Goal: Information Seeking & Learning: Learn about a topic

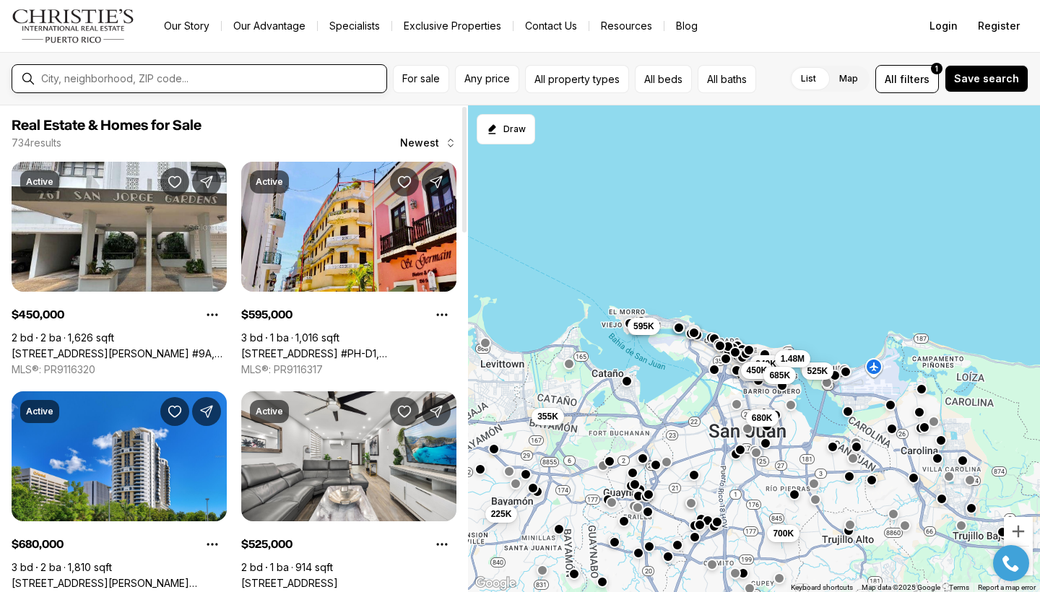
click at [134, 81] on input "text" at bounding box center [210, 79] width 339 height 12
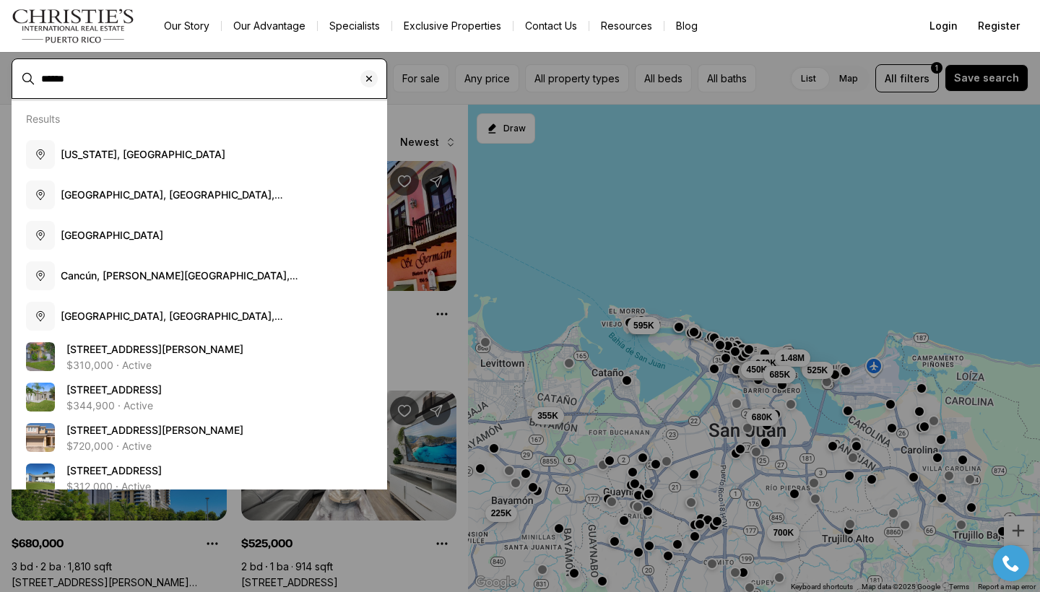
type input "******"
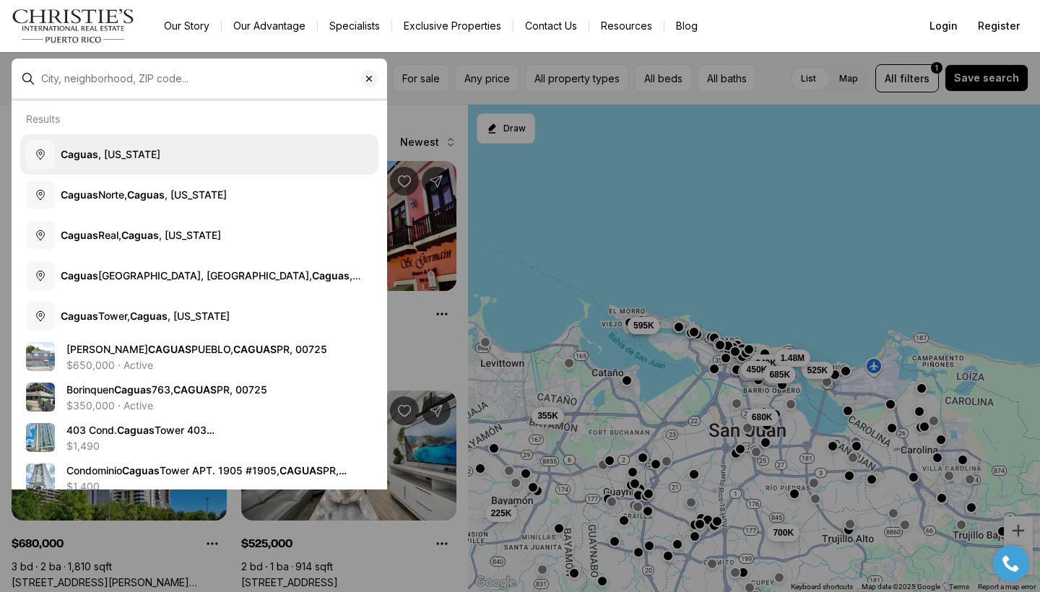
click at [132, 156] on span "Caguas , Puerto Rico" at bounding box center [111, 154] width 100 height 12
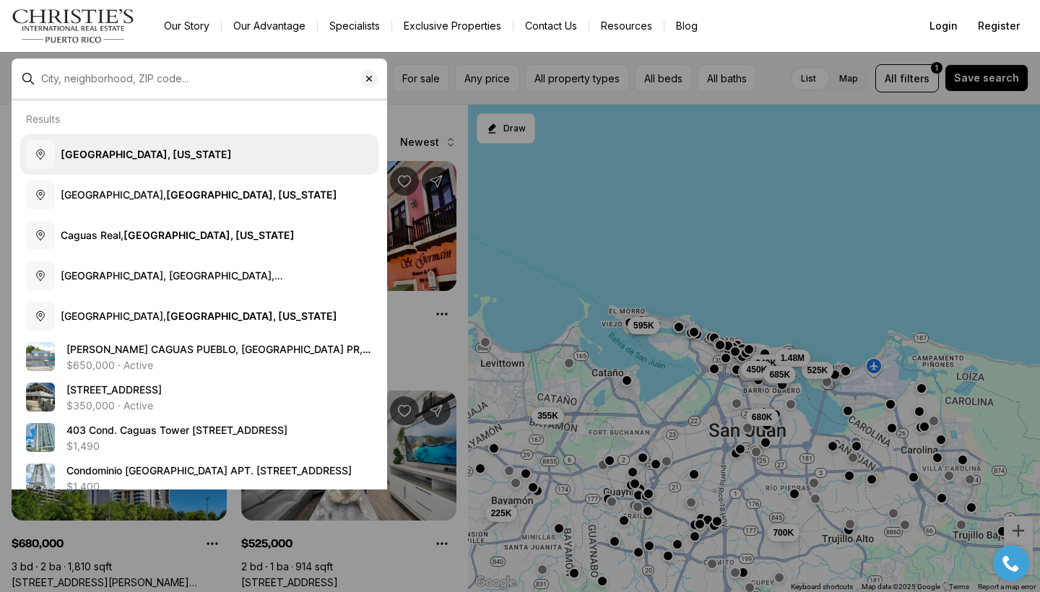
type input "**********"
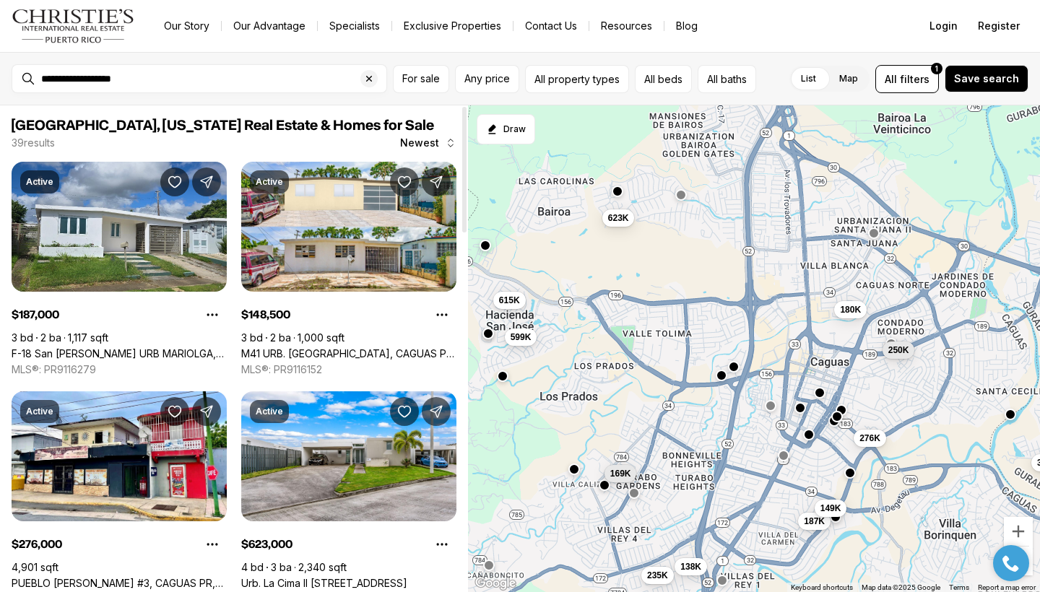
click at [465, 338] on div at bounding box center [464, 348] width 7 height 487
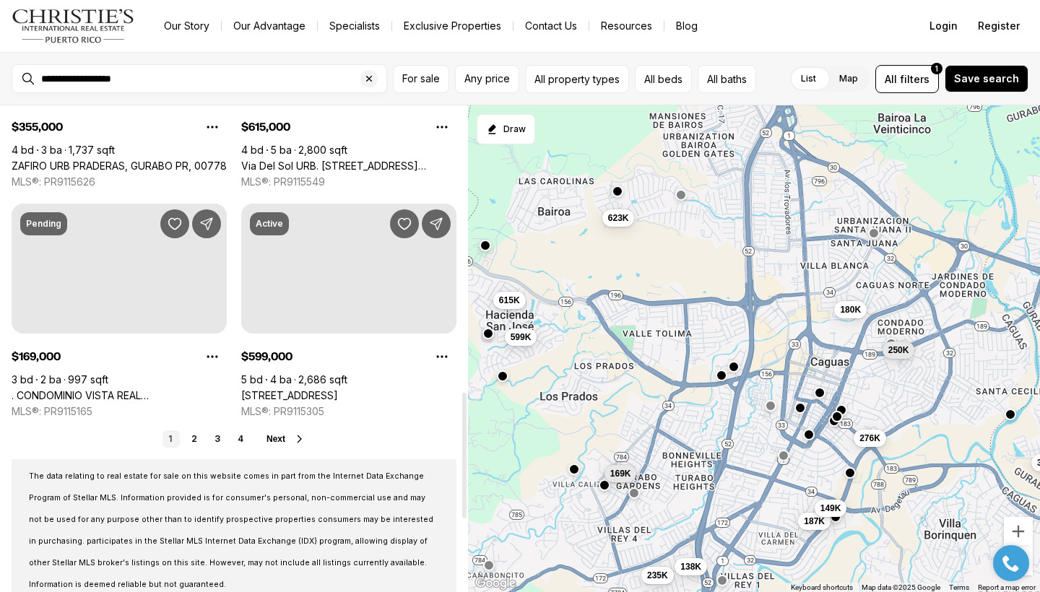
drag, startPoint x: 466, startPoint y: 387, endPoint x: 454, endPoint y: 494, distance: 107.6
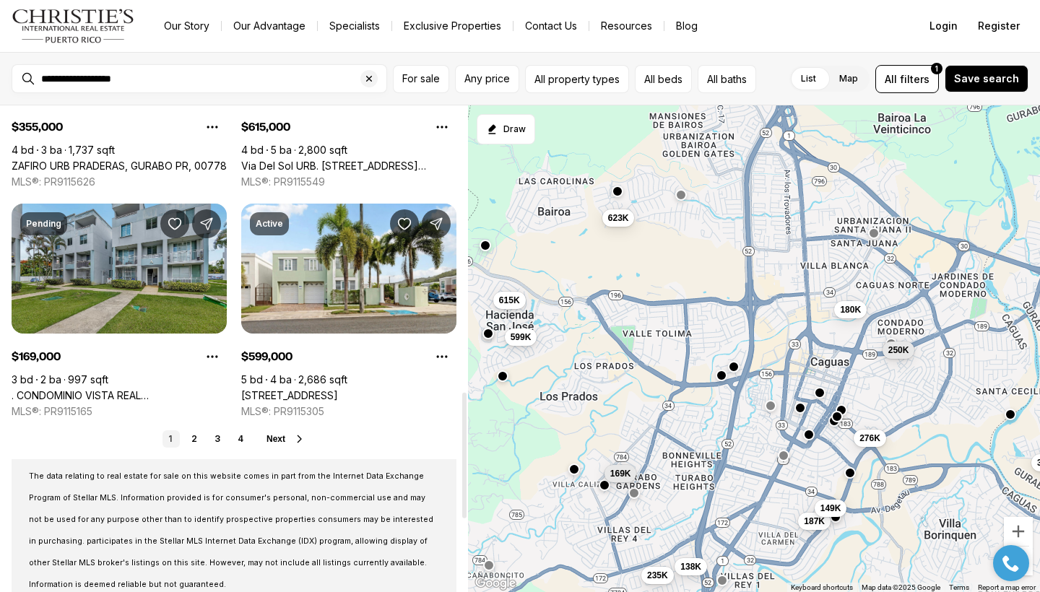
click at [462, 497] on div at bounding box center [464, 456] width 4 height 126
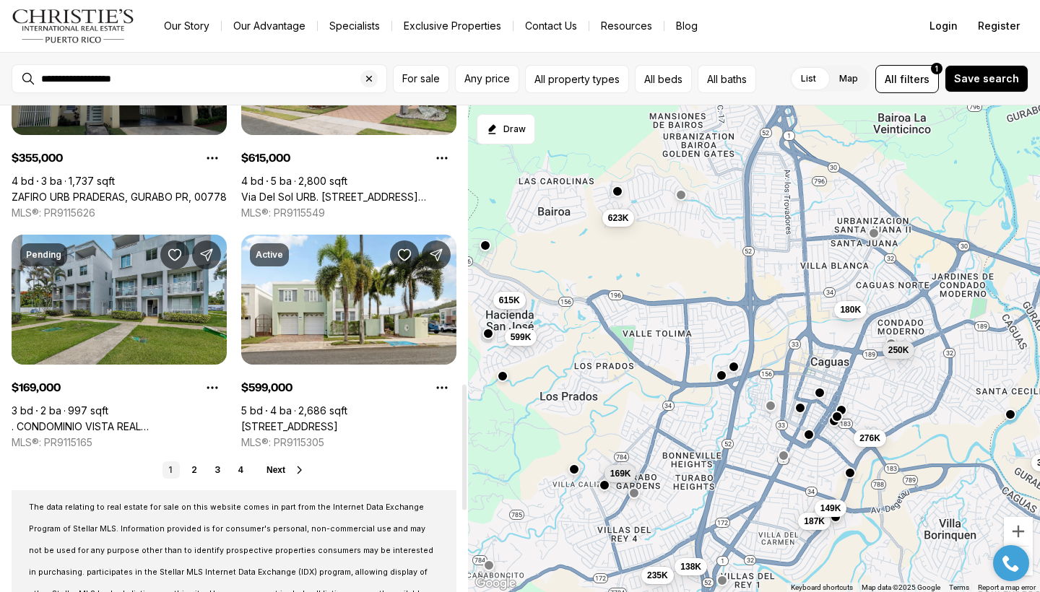
click at [261, 474] on div "1 2 3 4 Next" at bounding box center [234, 469] width 445 height 17
click at [279, 469] on span "Next" at bounding box center [275, 470] width 19 height 10
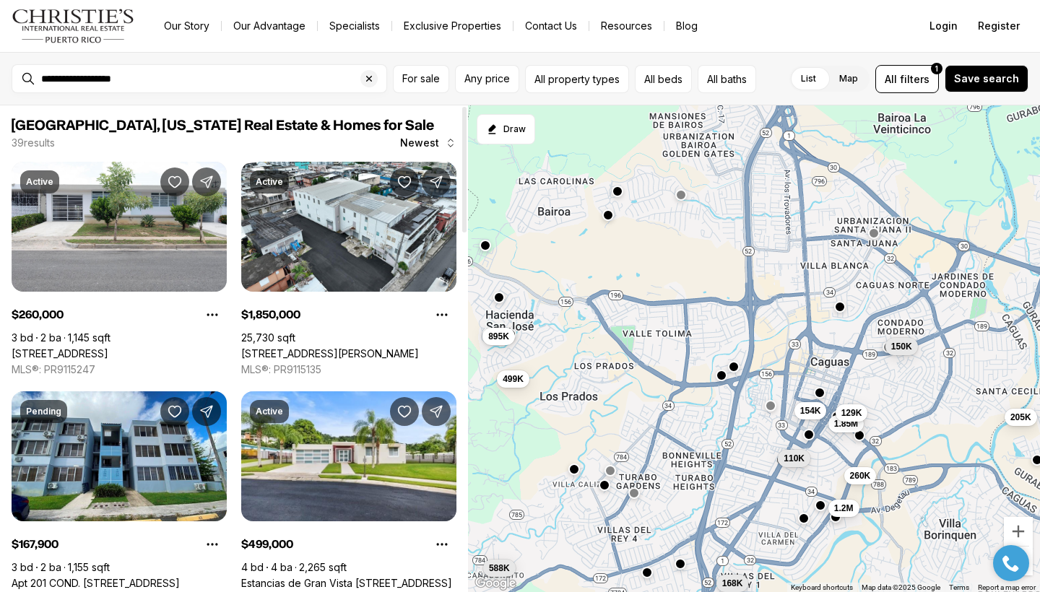
scroll to position [886, 0]
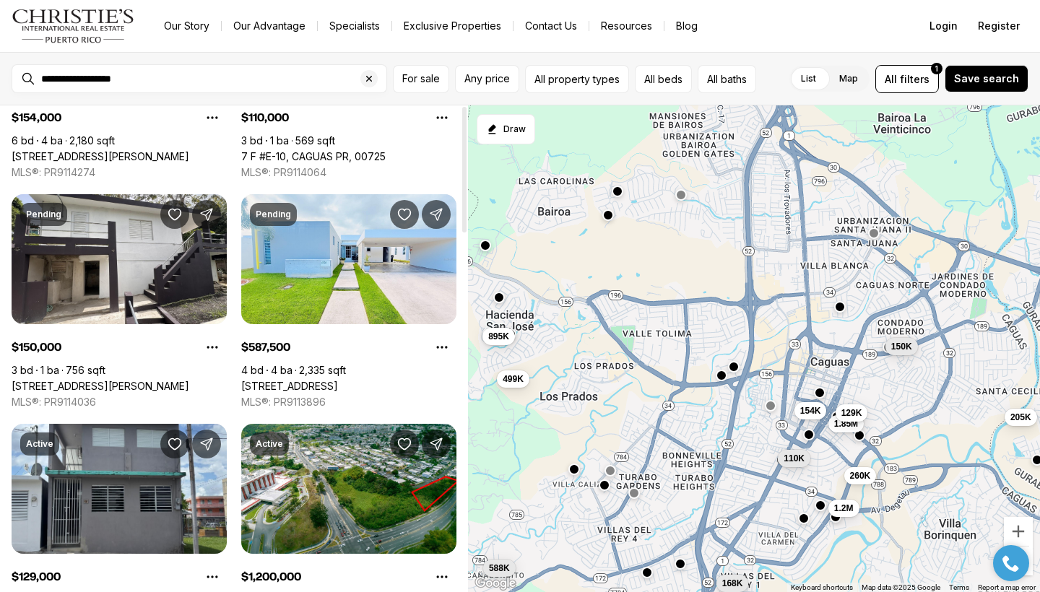
click at [464, 399] on div at bounding box center [464, 348] width 7 height 487
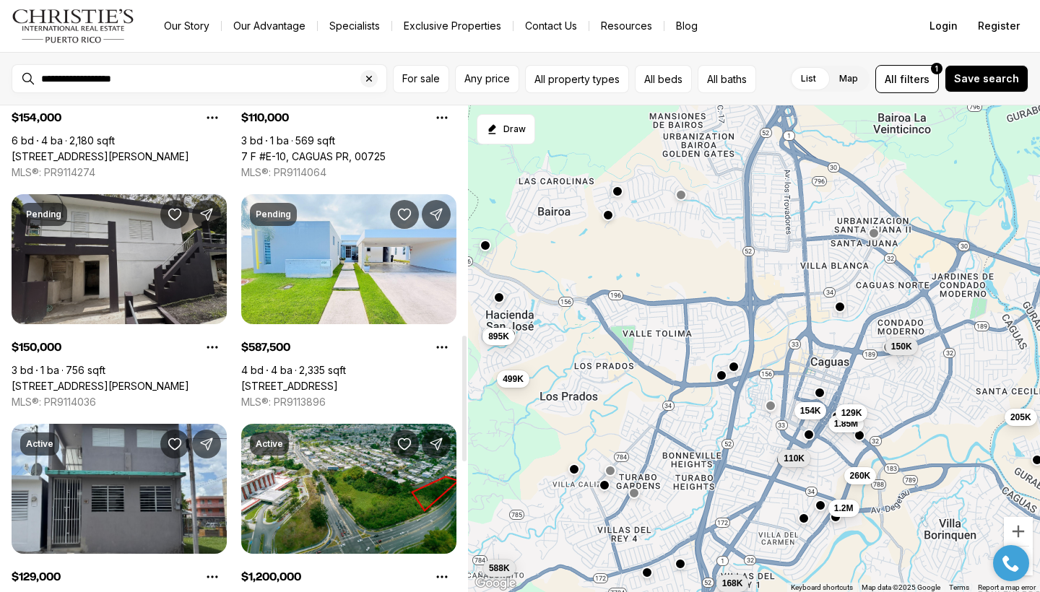
click at [104, 380] on link "[STREET_ADDRESS][PERSON_NAME]" at bounding box center [101, 386] width 178 height 13
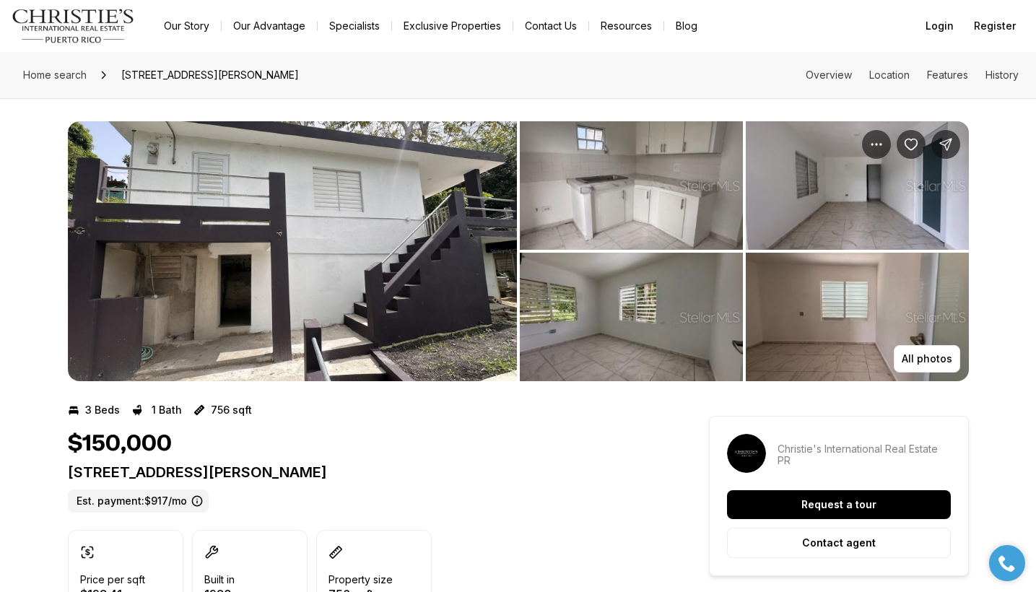
click at [246, 282] on img "View image gallery" at bounding box center [292, 251] width 449 height 260
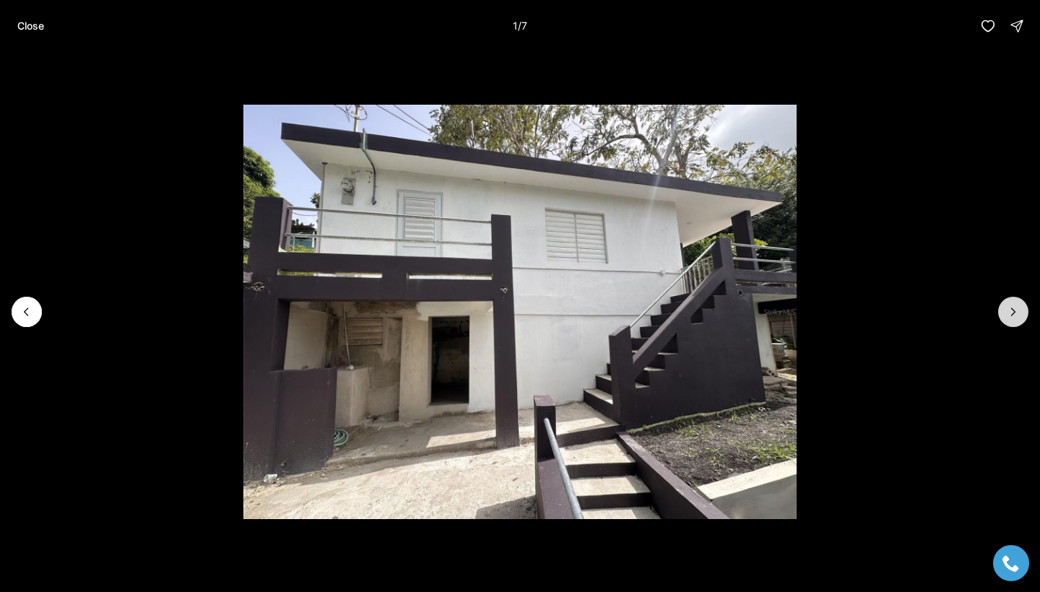
click at [1003, 321] on button "Next slide" at bounding box center [1013, 312] width 30 height 30
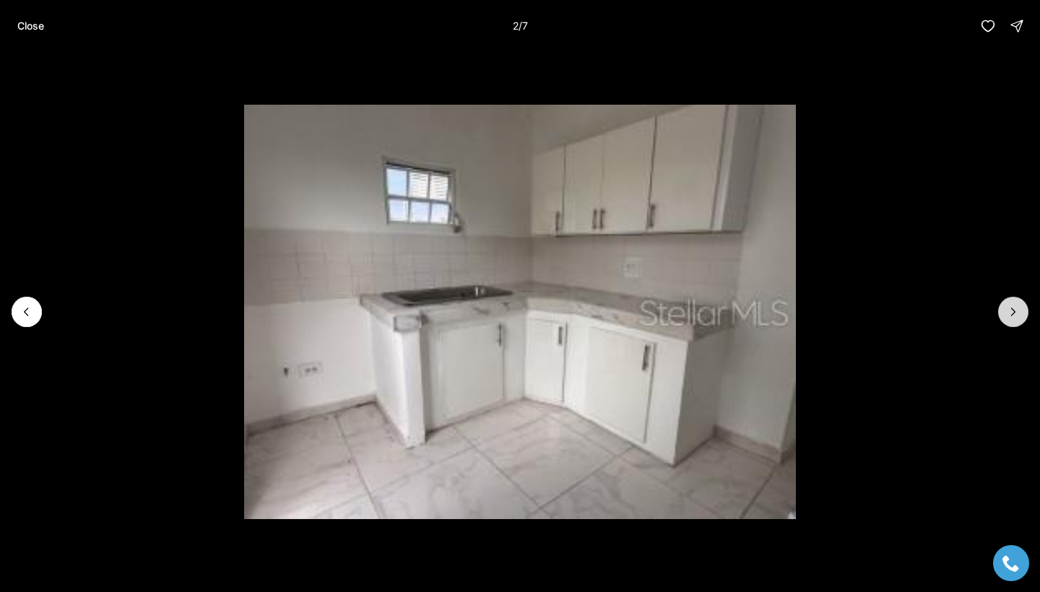
click at [1003, 321] on button "Next slide" at bounding box center [1013, 312] width 30 height 30
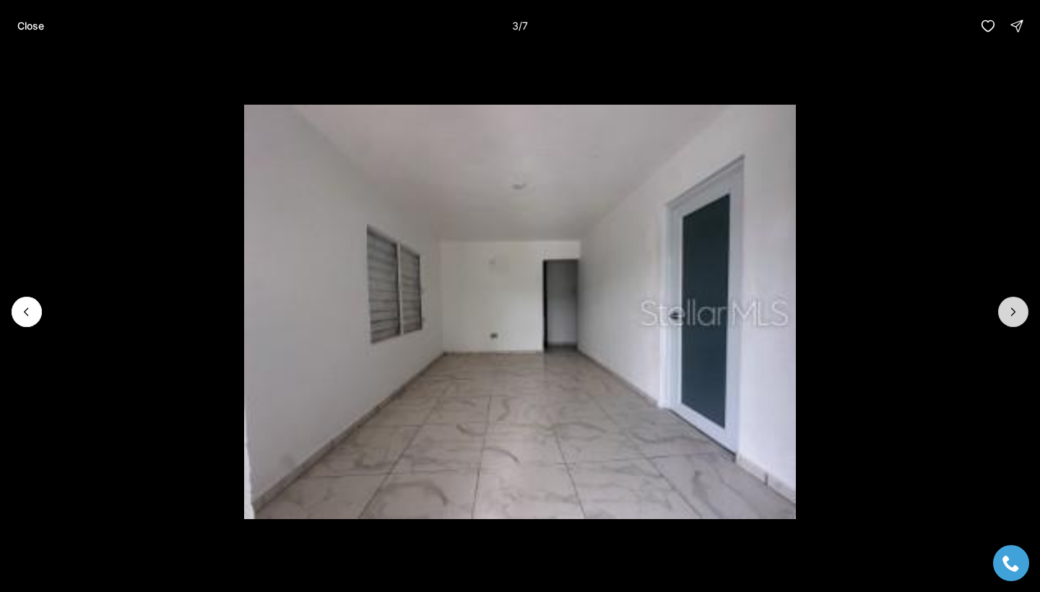
click at [1003, 321] on button "Next slide" at bounding box center [1013, 312] width 30 height 30
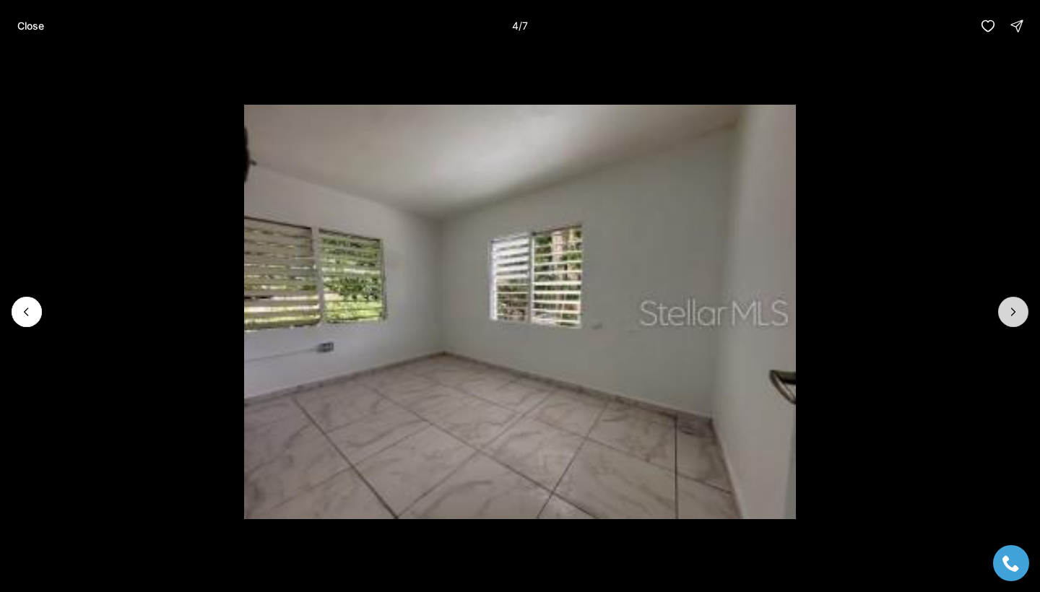
click at [1002, 321] on button "Next slide" at bounding box center [1013, 312] width 30 height 30
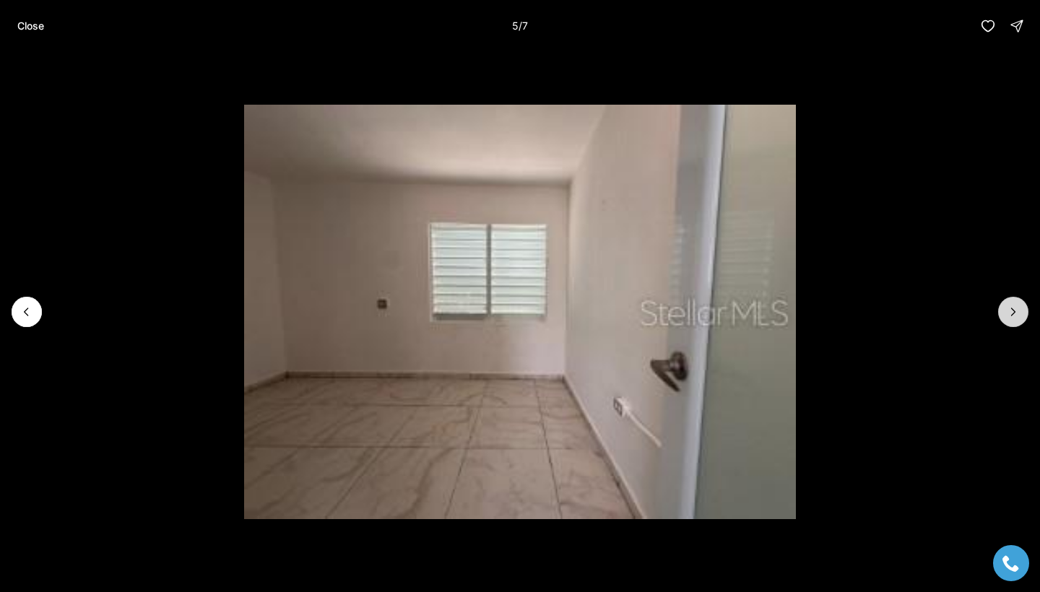
click at [1002, 321] on button "Next slide" at bounding box center [1013, 312] width 30 height 30
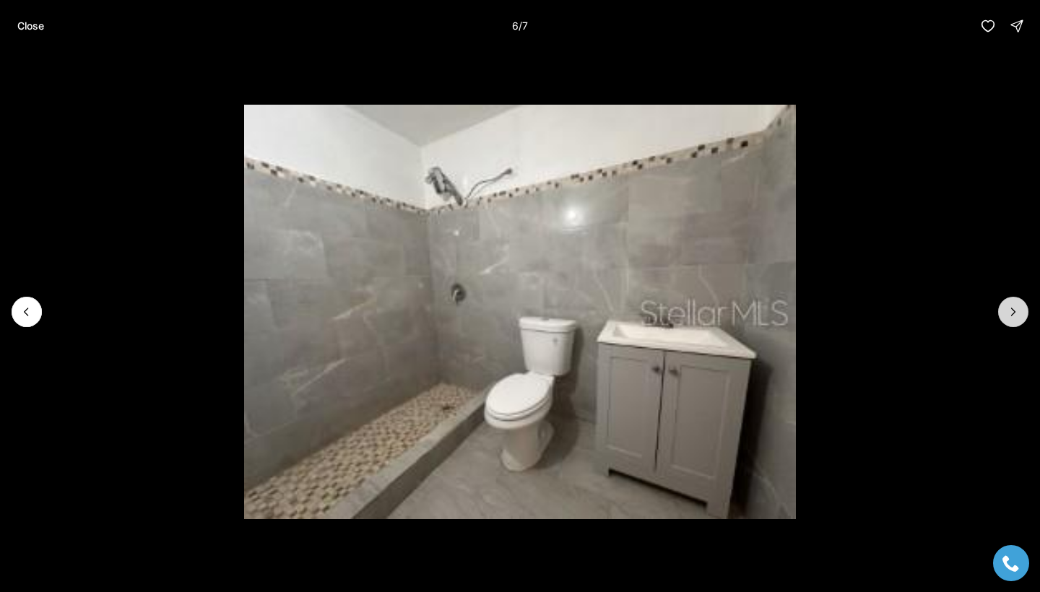
click at [1002, 321] on button "Next slide" at bounding box center [1013, 312] width 30 height 30
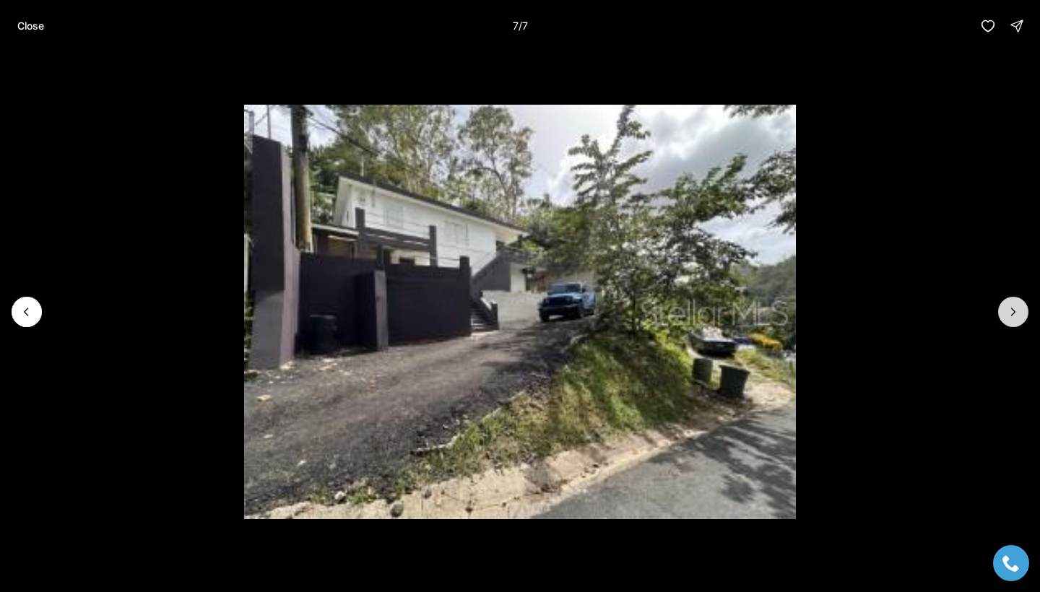
click at [1002, 321] on div at bounding box center [1013, 312] width 30 height 30
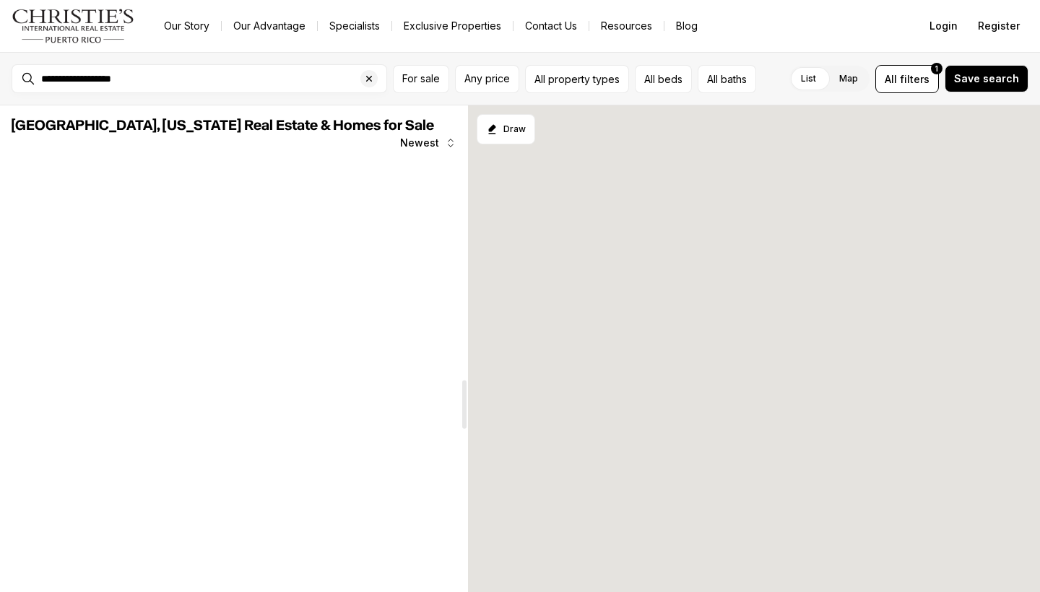
click at [461, 404] on div at bounding box center [464, 348] width 7 height 487
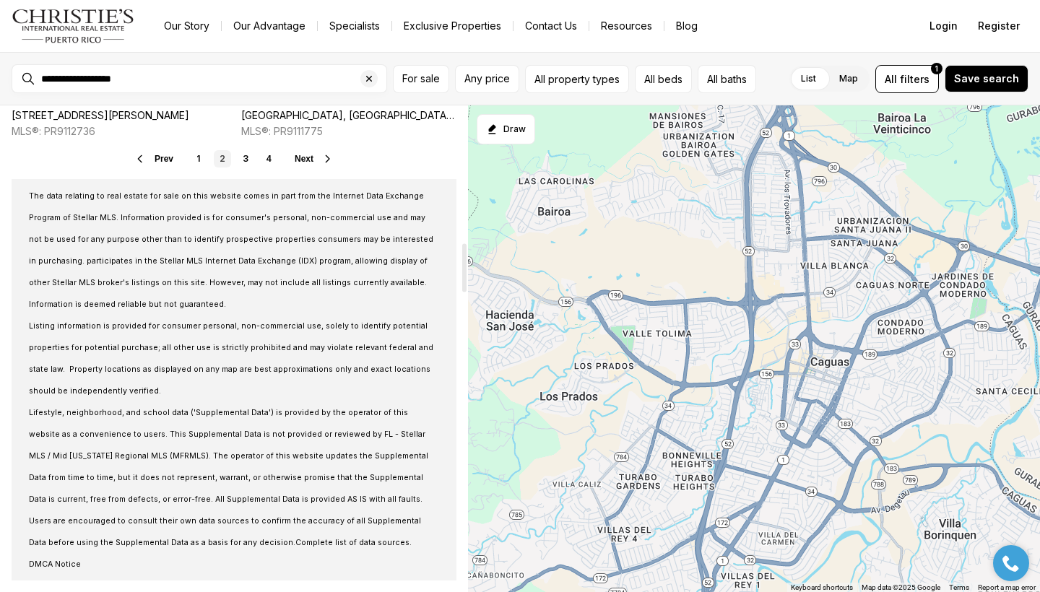
scroll to position [1386, 0]
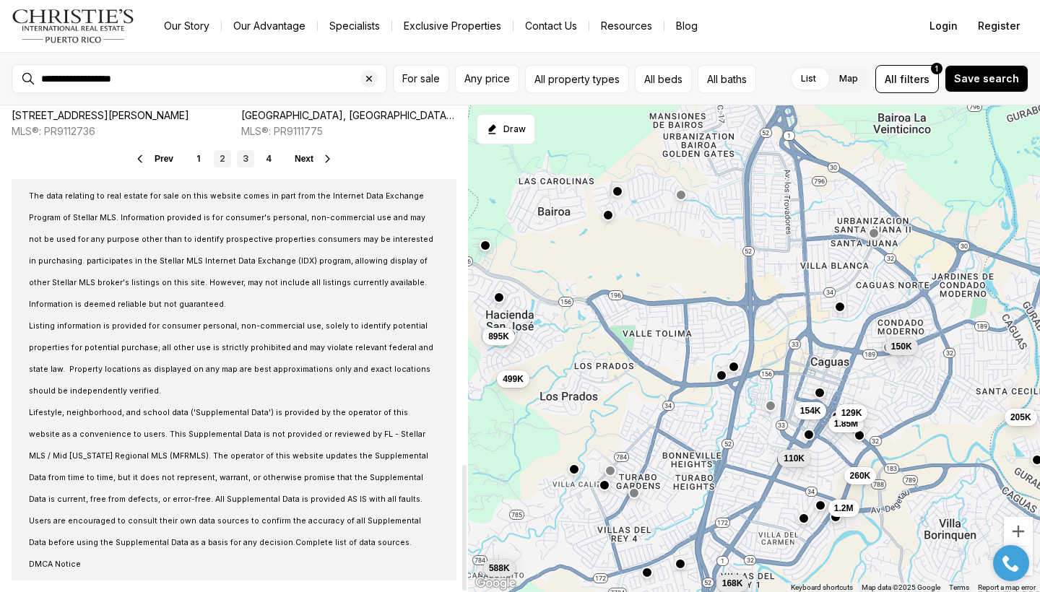
click at [242, 159] on link "3" at bounding box center [245, 158] width 17 height 17
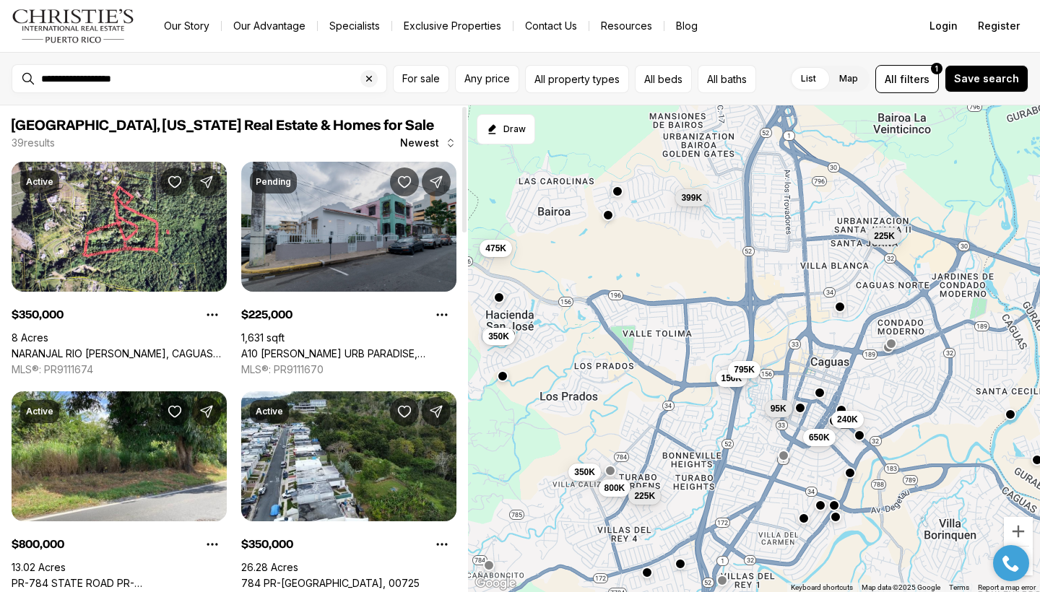
click at [352, 347] on link "A10 [PERSON_NAME] URB PARADISE, CAGUAS PR, 00725" at bounding box center [348, 353] width 215 height 13
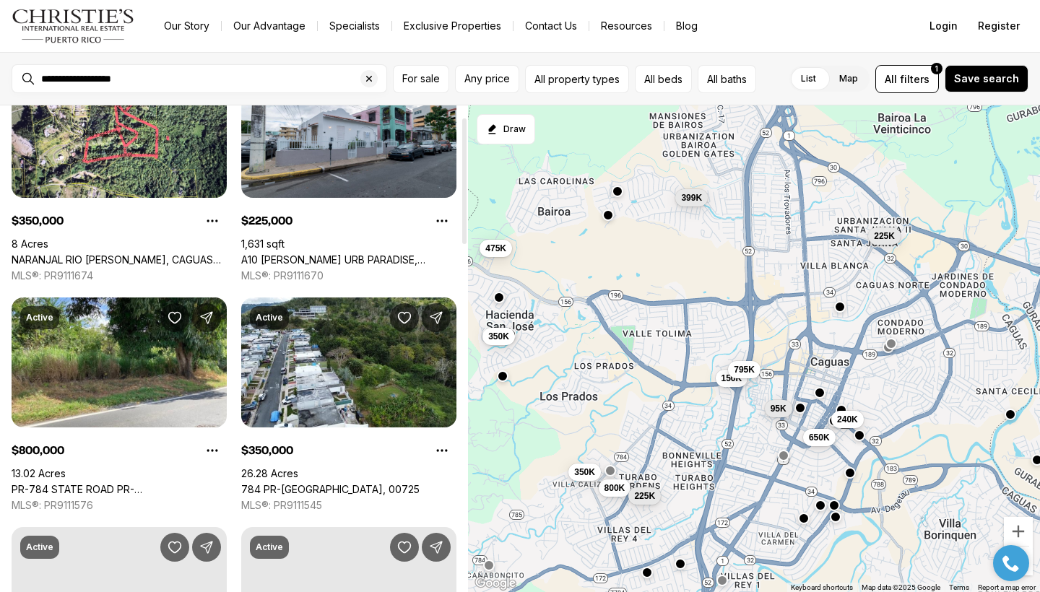
scroll to position [100, 0]
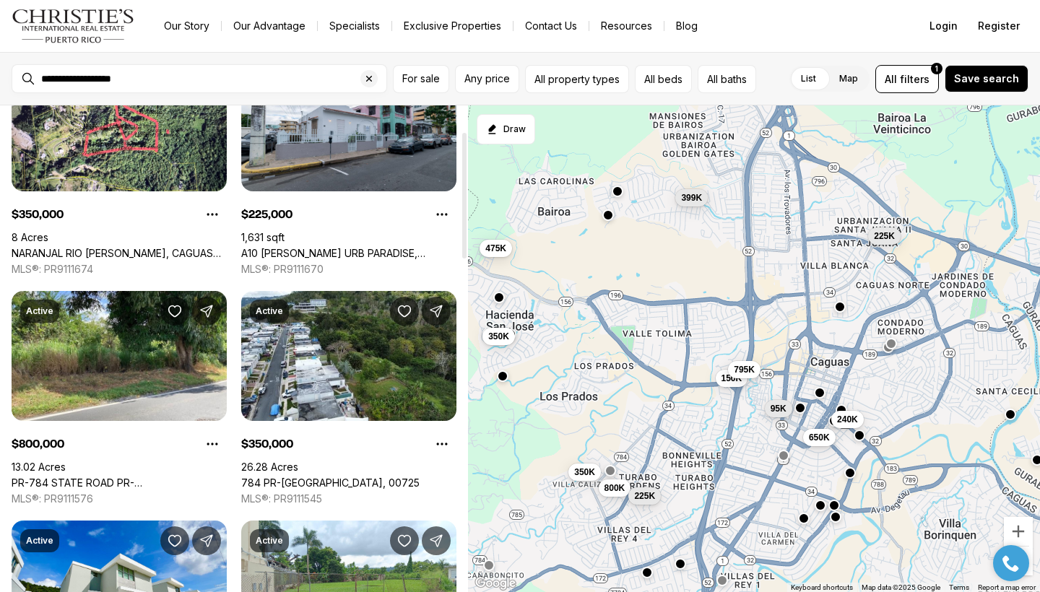
click at [466, 420] on div at bounding box center [464, 348] width 7 height 487
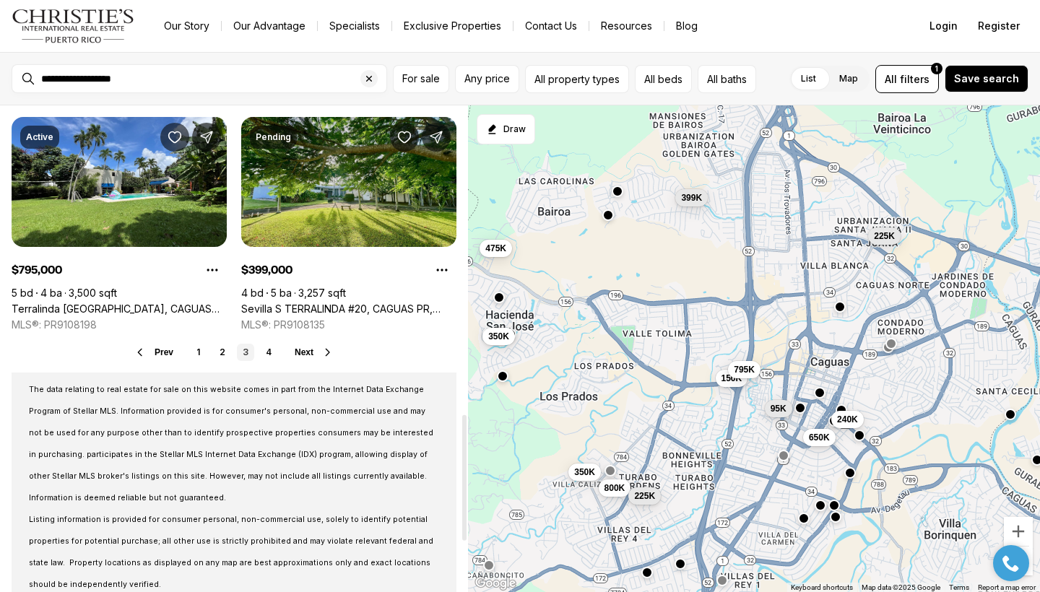
drag, startPoint x: 464, startPoint y: 435, endPoint x: 298, endPoint y: 421, distance: 166.6
click at [437, 464] on div "[GEOGRAPHIC_DATA], [US_STATE] Real Estate & Homes for Sale 39 results Newest Ac…" at bounding box center [234, 348] width 468 height 487
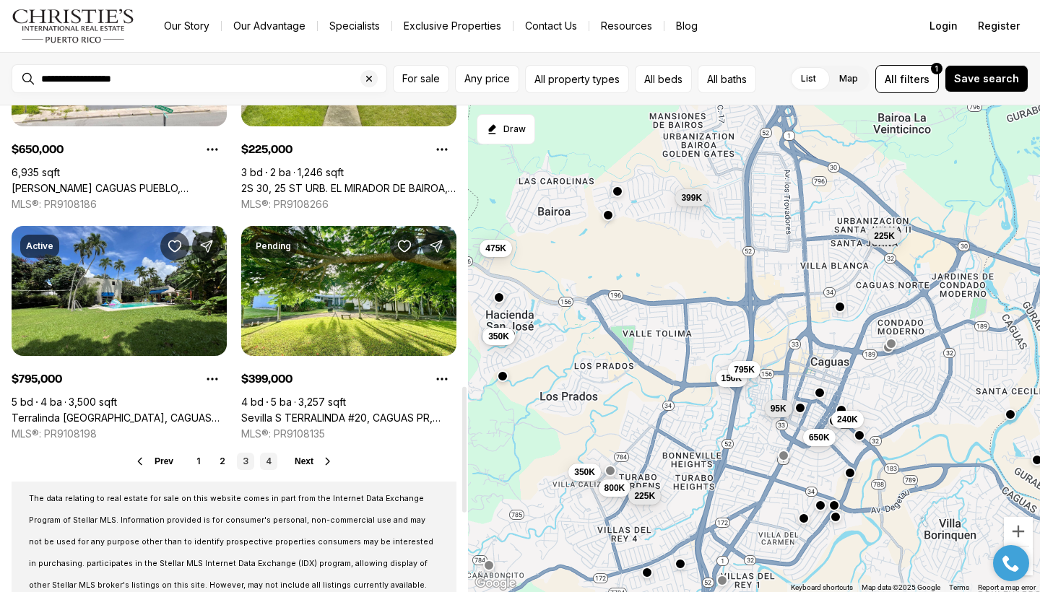
click at [271, 462] on link "4" at bounding box center [268, 461] width 17 height 17
